Goal: Download file/media

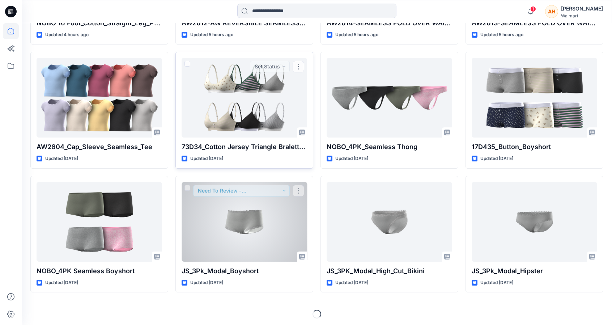
scroll to position [313, 0]
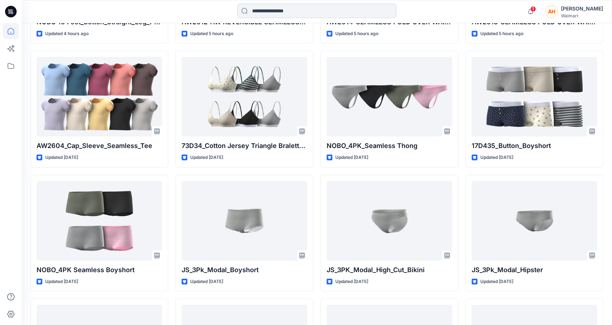
click at [300, 14] on input at bounding box center [316, 11] width 159 height 14
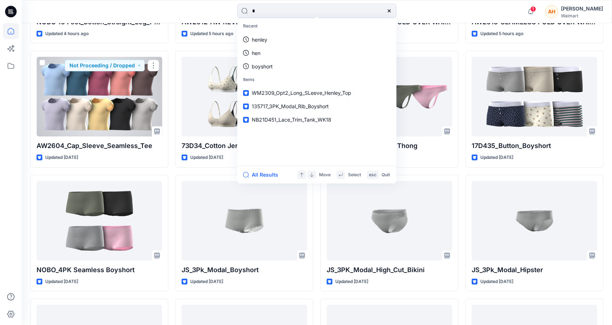
type input "*"
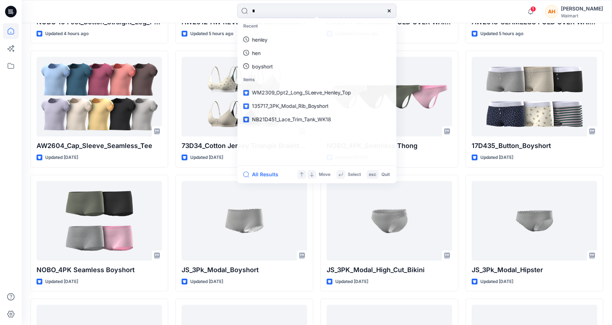
click at [21, 172] on div at bounding box center [11, 162] width 22 height 325
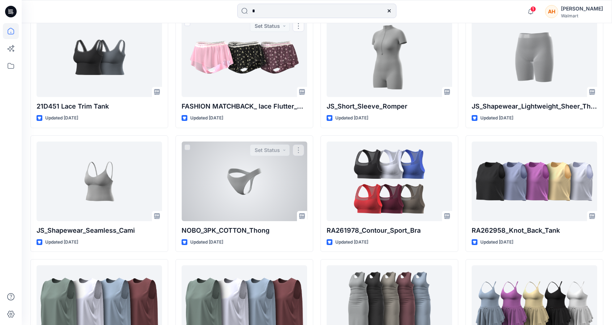
click at [310, 157] on div "NOBO_3PK_COTTON_Thong Updated 11 days ago Set Status" at bounding box center [244, 193] width 138 height 117
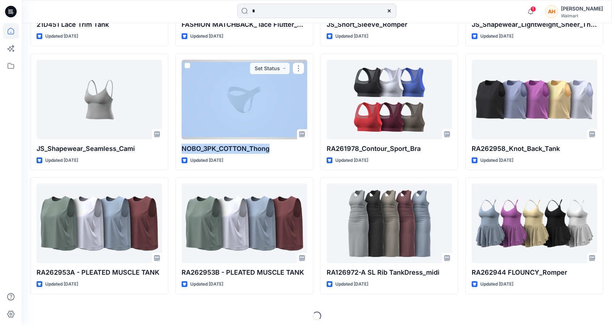
click at [310, 157] on div "NOBO_3PK_COTTON_Thong Updated 11 days ago Set Status" at bounding box center [244, 112] width 138 height 117
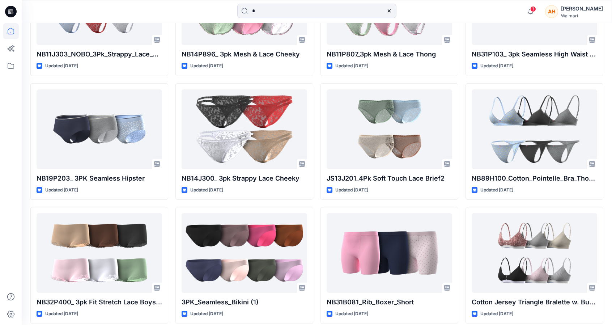
scroll to position [3987, 0]
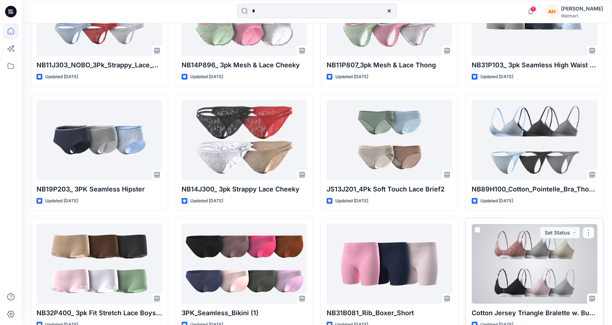
click at [504, 224] on div at bounding box center [535, 264] width 126 height 80
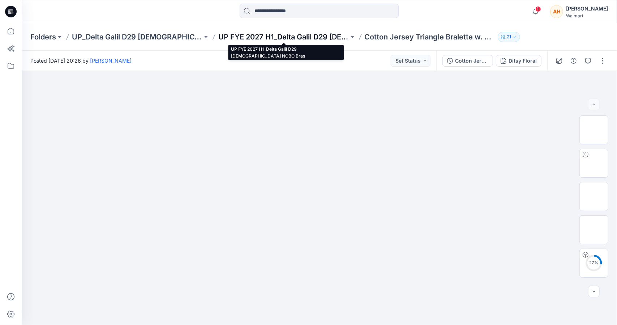
click at [291, 33] on p "UP FYE 2027 H1_Delta Galil D29 [DEMOGRAPHIC_DATA] NOBO Bras" at bounding box center [283, 37] width 131 height 10
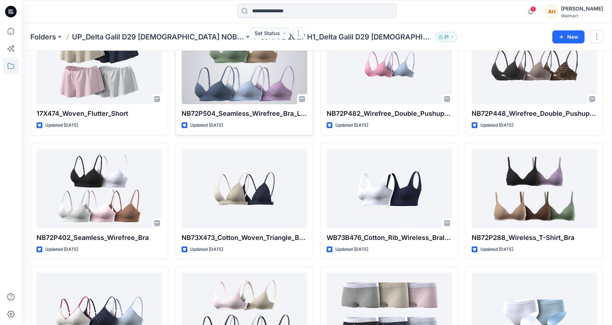
scroll to position [371, 0]
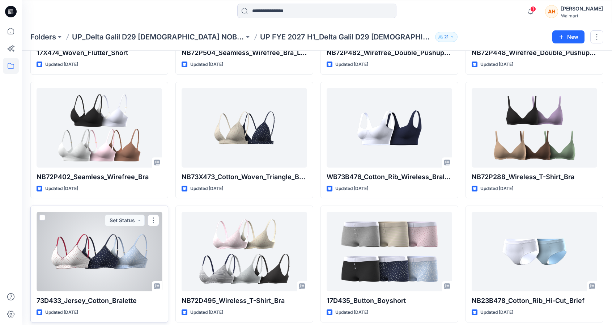
click at [114, 252] on div at bounding box center [100, 252] width 126 height 80
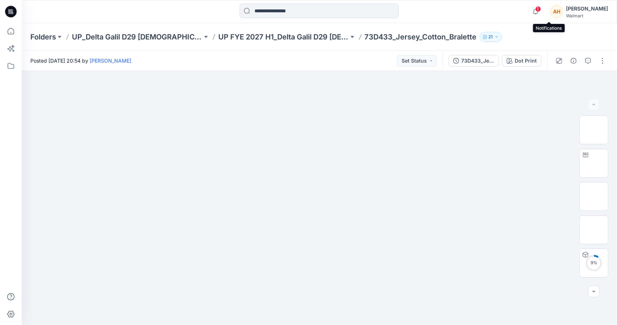
click at [542, 8] on span "1" at bounding box center [539, 9] width 6 height 6
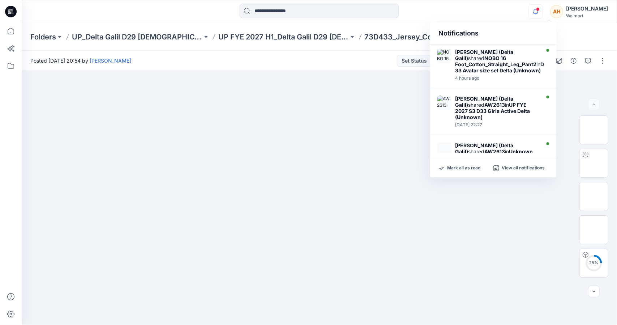
click at [595, 38] on div "Folders UP_Delta Galil D29 Ladies NOBO Intimates UP FYE 2027 H1_Delta Galil D29…" at bounding box center [320, 36] width 596 height 27
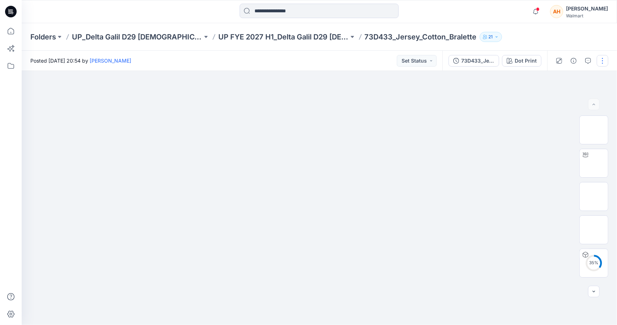
click at [603, 60] on button "button" at bounding box center [603, 61] width 12 height 12
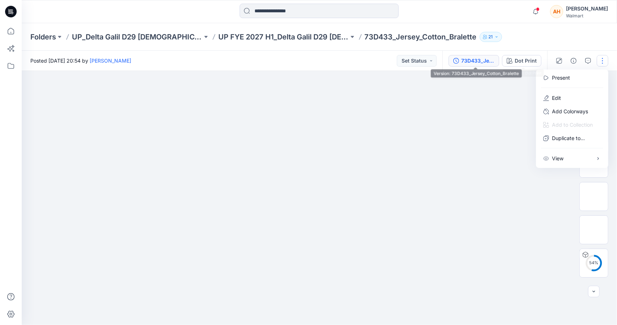
click at [479, 59] on div "73D433_Jersey_Cotton_Bralette" at bounding box center [478, 61] width 33 height 8
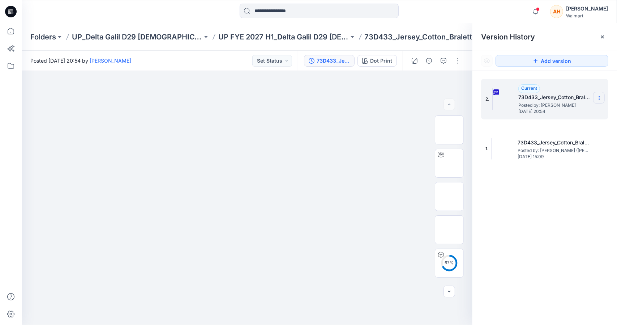
click at [599, 99] on icon at bounding box center [600, 98] width 6 height 6
click at [574, 119] on div "Download Source BW File" at bounding box center [561, 112] width 84 height 14
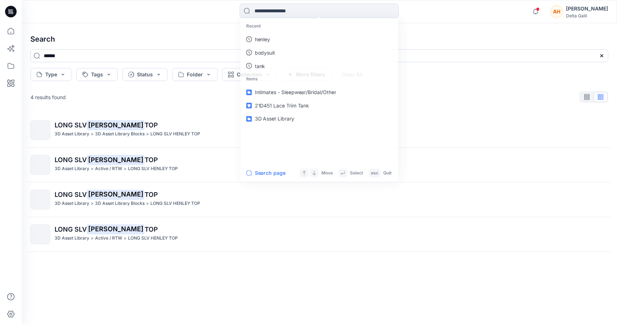
click at [582, 144] on div "LONG SLV HENLEY TOP 3D Asset Library > 3D Asset Library Blocks > LONG SLV HENLE…" at bounding box center [320, 207] width 590 height 189
